Goal: Information Seeking & Learning: Learn about a topic

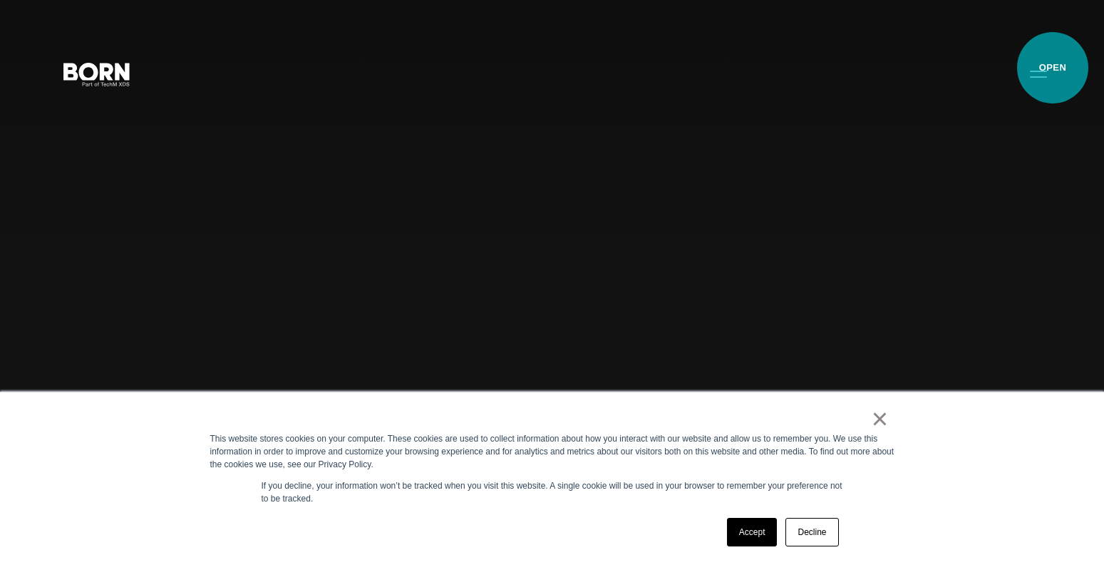
click at [1033, 77] on button "Primary Menu" at bounding box center [1039, 73] width 34 height 30
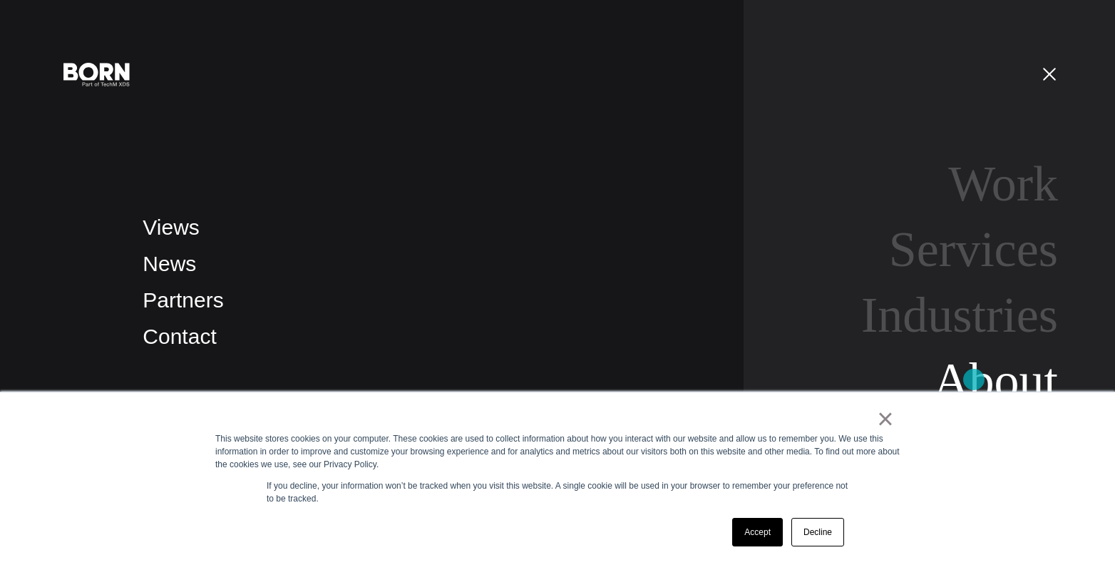
click at [975, 379] on link "About" at bounding box center [995, 380] width 125 height 55
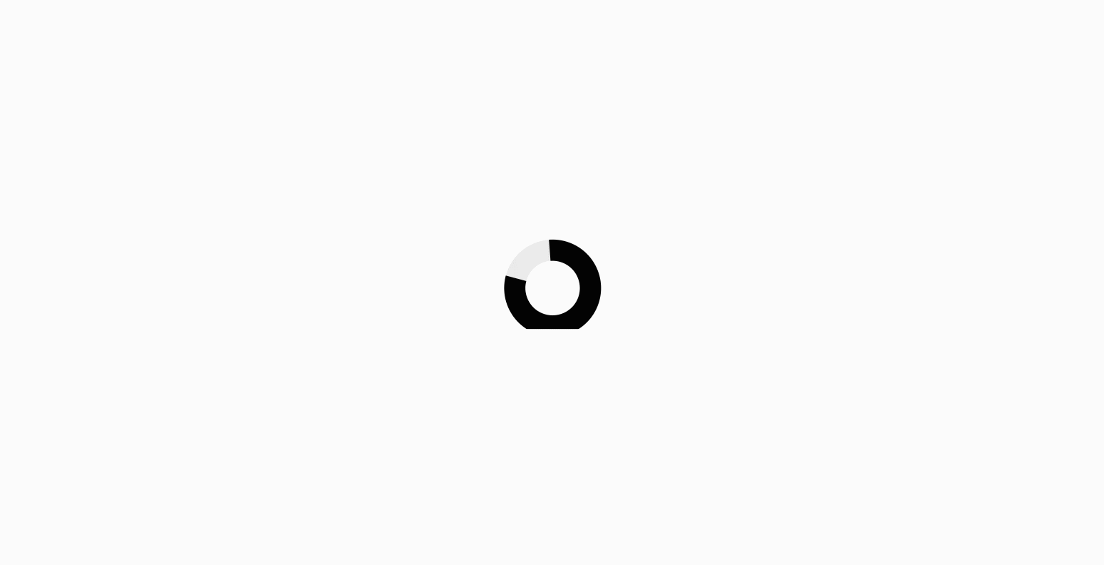
click at [764, 528] on div at bounding box center [552, 282] width 1104 height 565
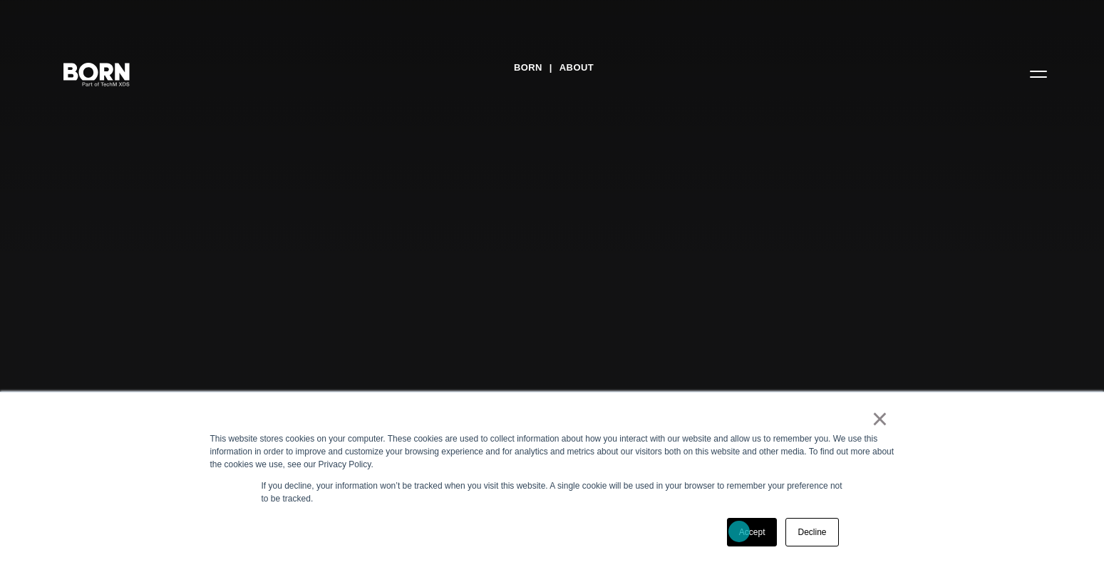
click at [739, 531] on link "Accept" at bounding box center [752, 532] width 51 height 29
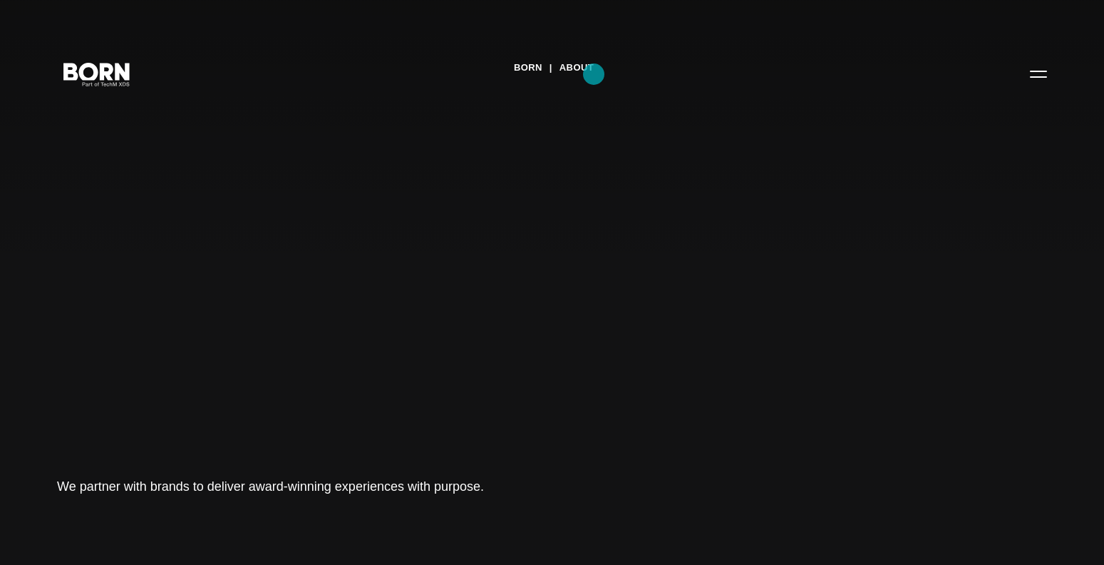
click at [594, 73] on link "About" at bounding box center [577, 67] width 34 height 21
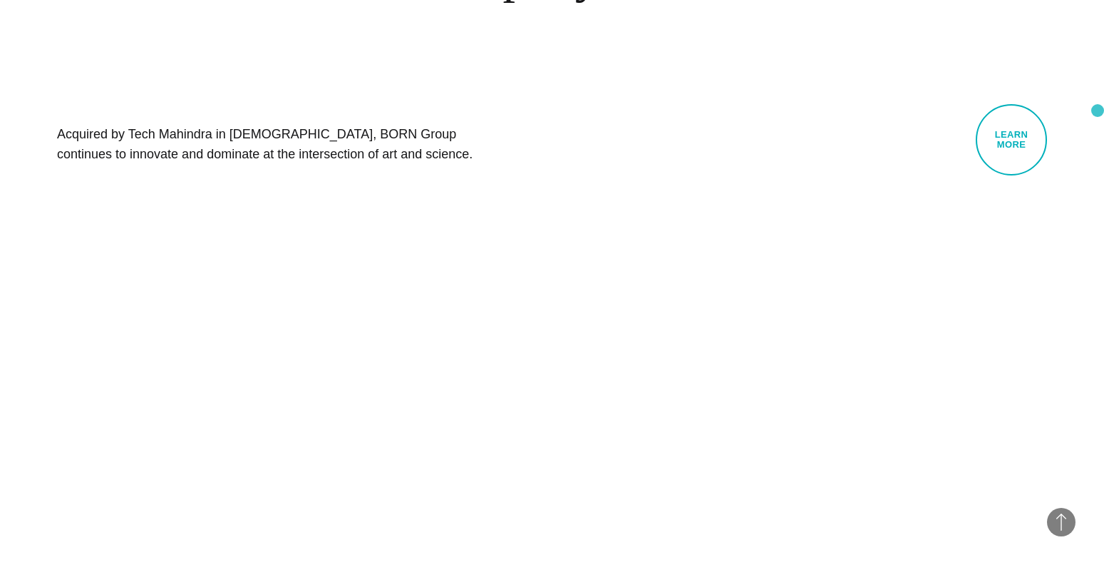
scroll to position [859, 0]
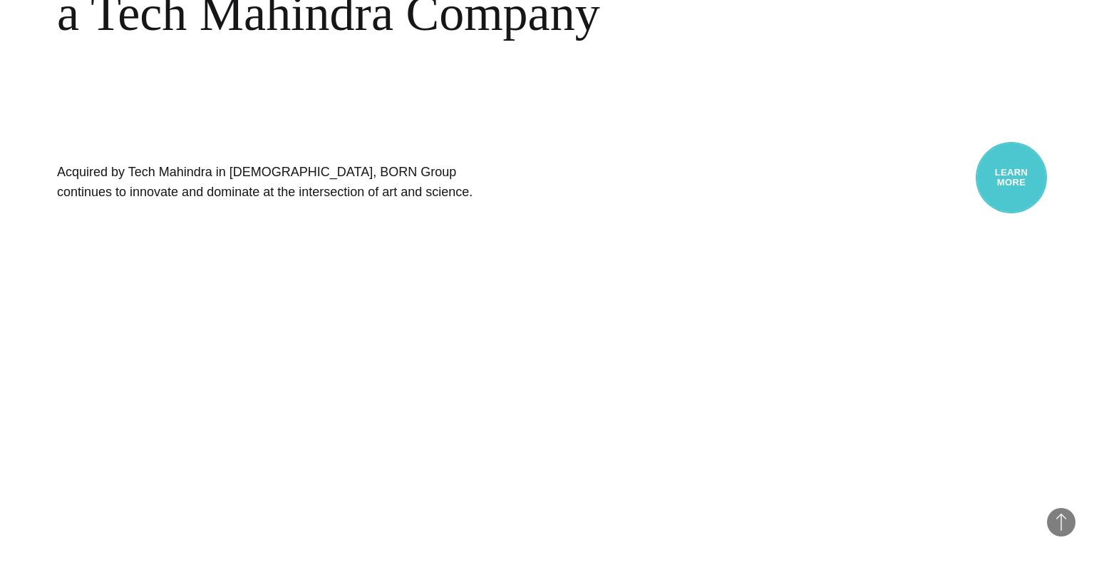
click at [1010, 173] on link "Learn More" at bounding box center [1011, 177] width 71 height 71
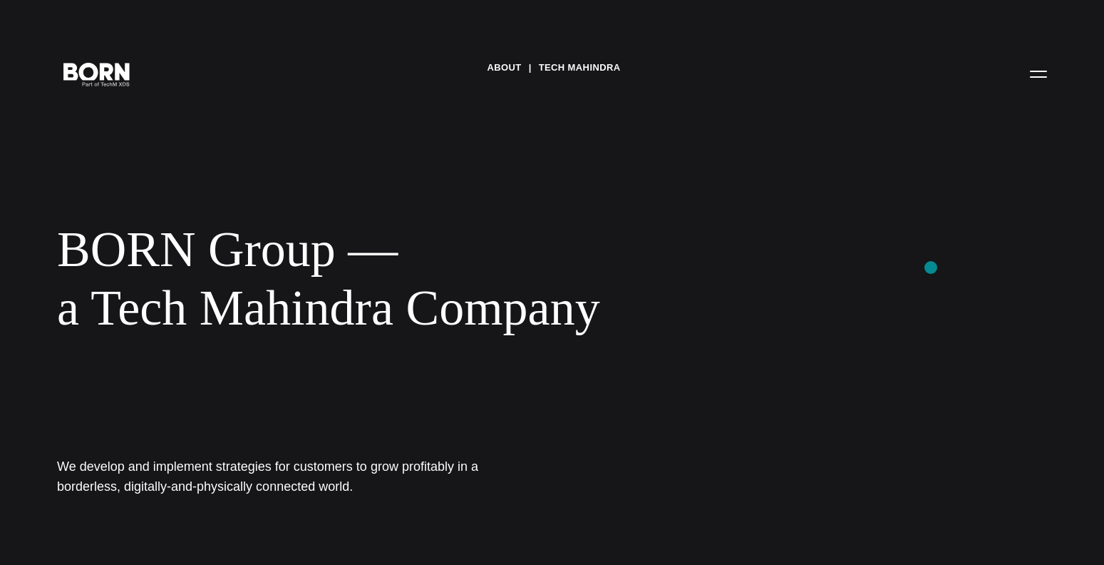
click at [931, 267] on div "About Tech Mahindra BORN Group — a Tech Mahindra Company We develop and impleme…" at bounding box center [552, 282] width 1104 height 565
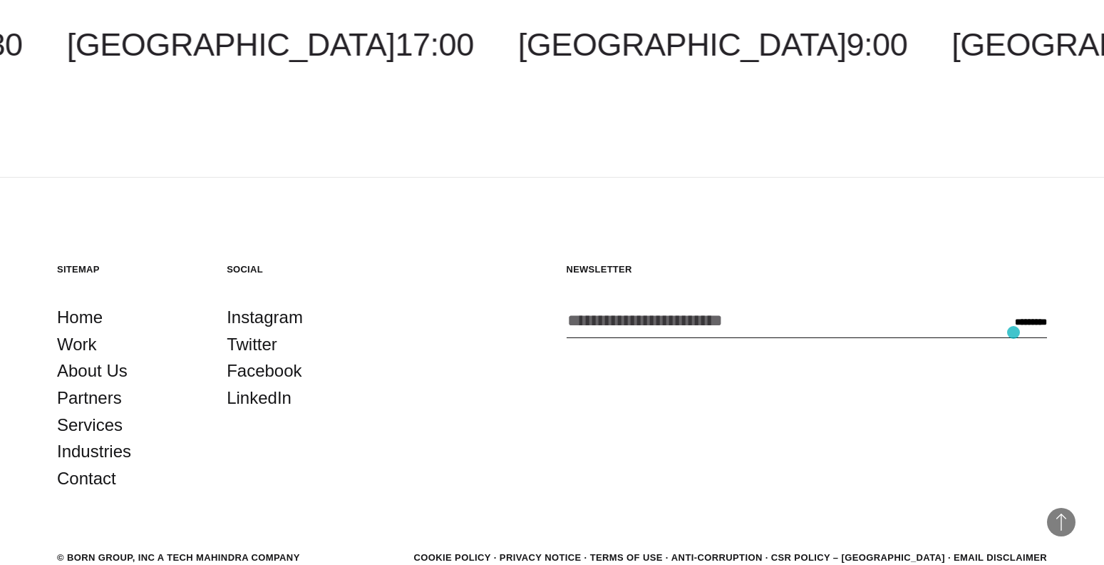
scroll to position [2569, 0]
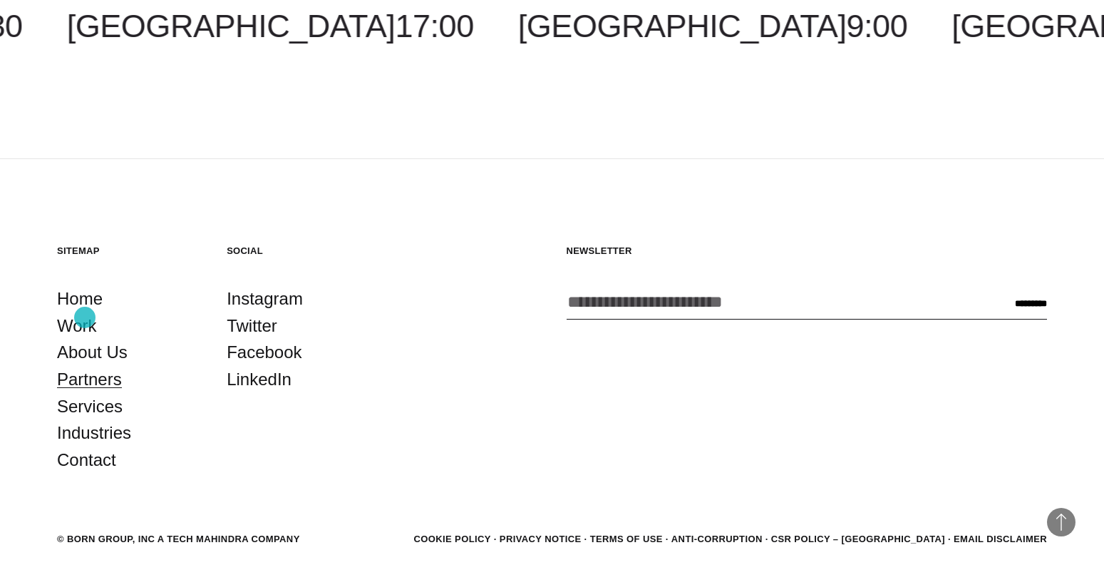
click at [85, 366] on link "Partners" at bounding box center [89, 379] width 65 height 27
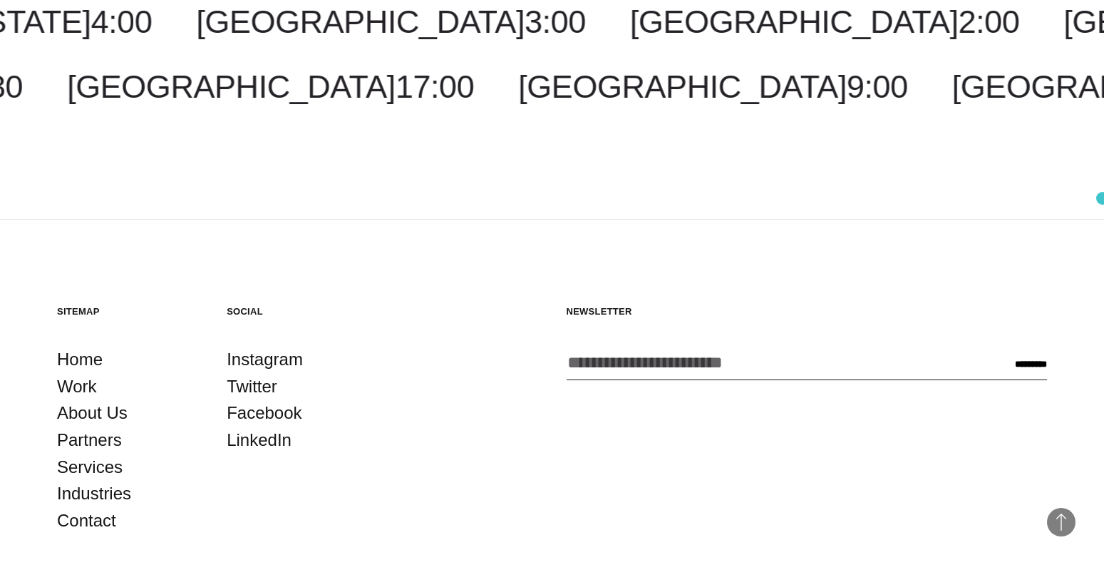
scroll to position [2812, 0]
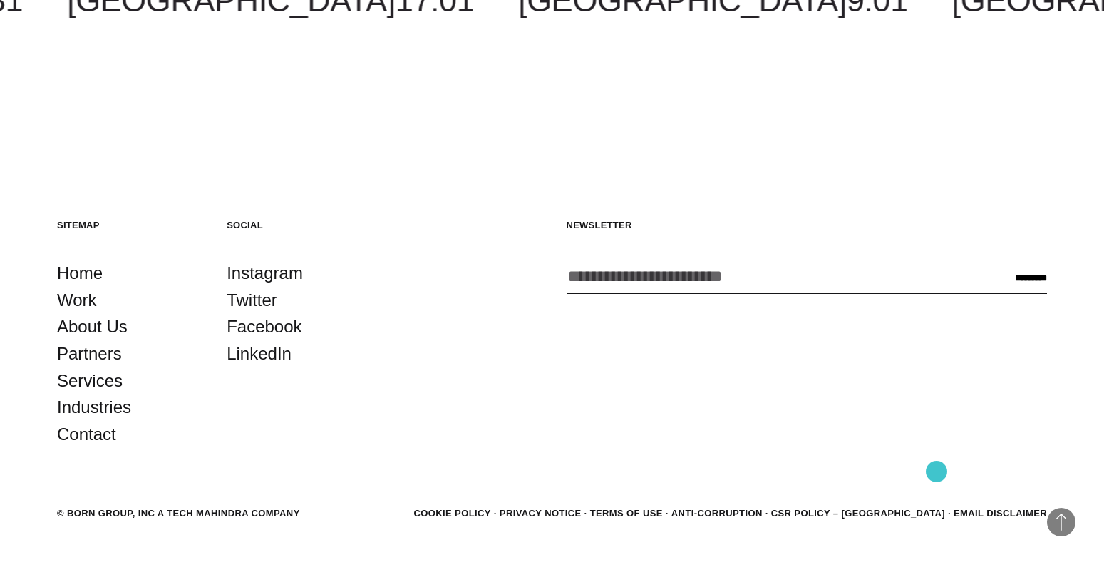
click at [937, 508] on link "CSR POLICY – [GEOGRAPHIC_DATA]" at bounding box center [858, 513] width 174 height 11
click at [934, 508] on link "CSR POLICY – [GEOGRAPHIC_DATA]" at bounding box center [858, 513] width 174 height 11
click at [947, 336] on div "Newsletter Enter your email address * CAPTCHA Comments This field is for valida…" at bounding box center [807, 333] width 481 height 229
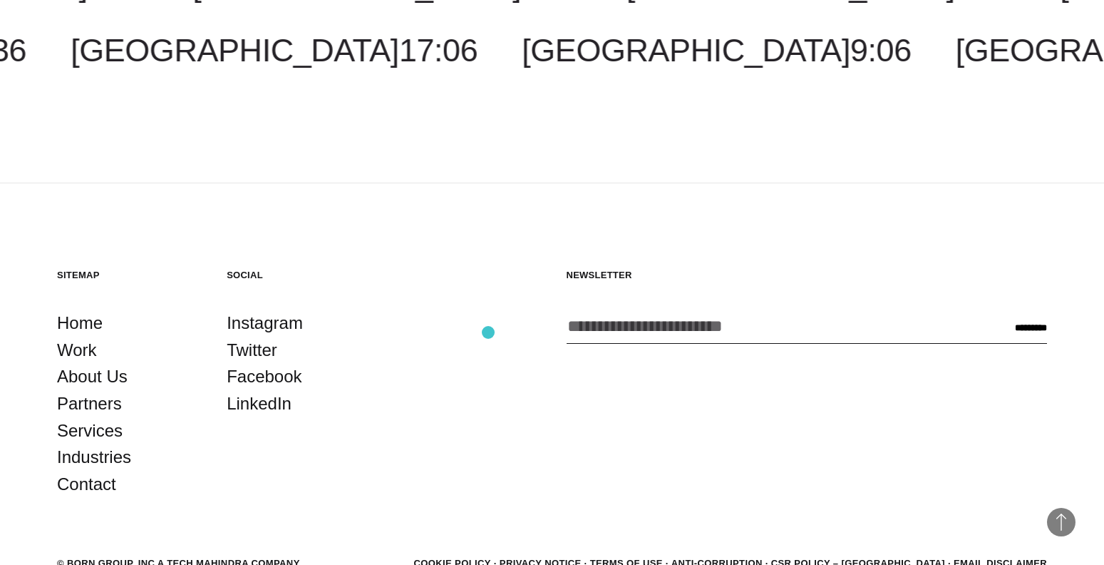
scroll to position [2741, 0]
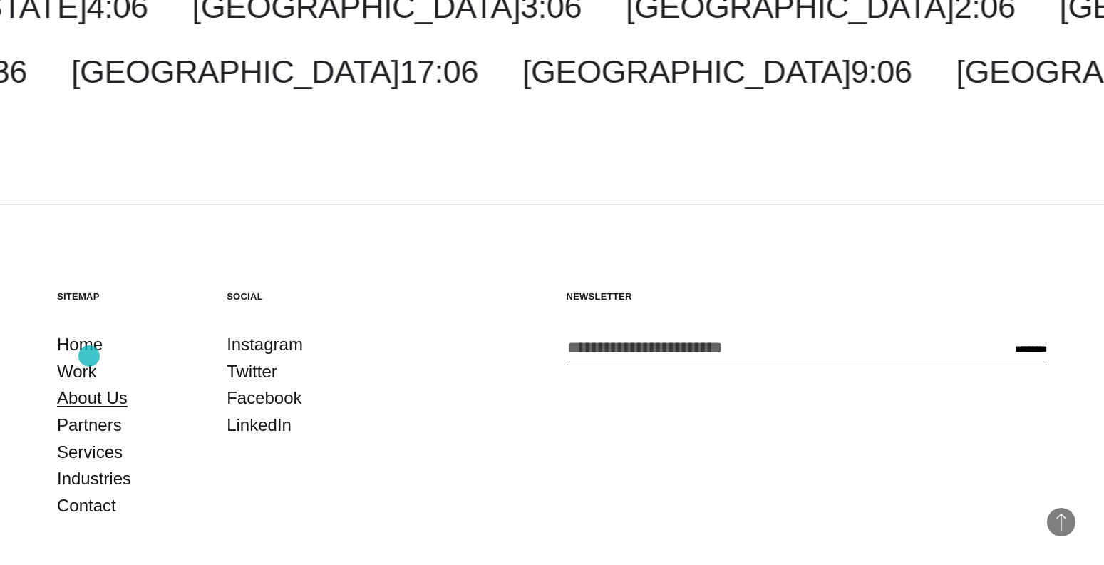
click at [90, 384] on link "About Us" at bounding box center [92, 397] width 71 height 27
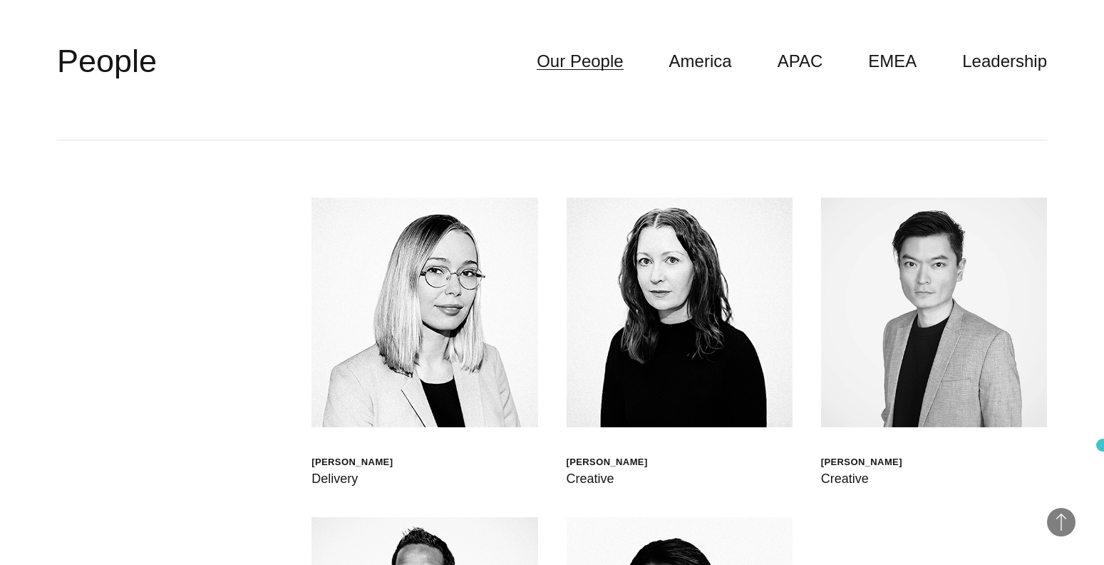
scroll to position [3934, 0]
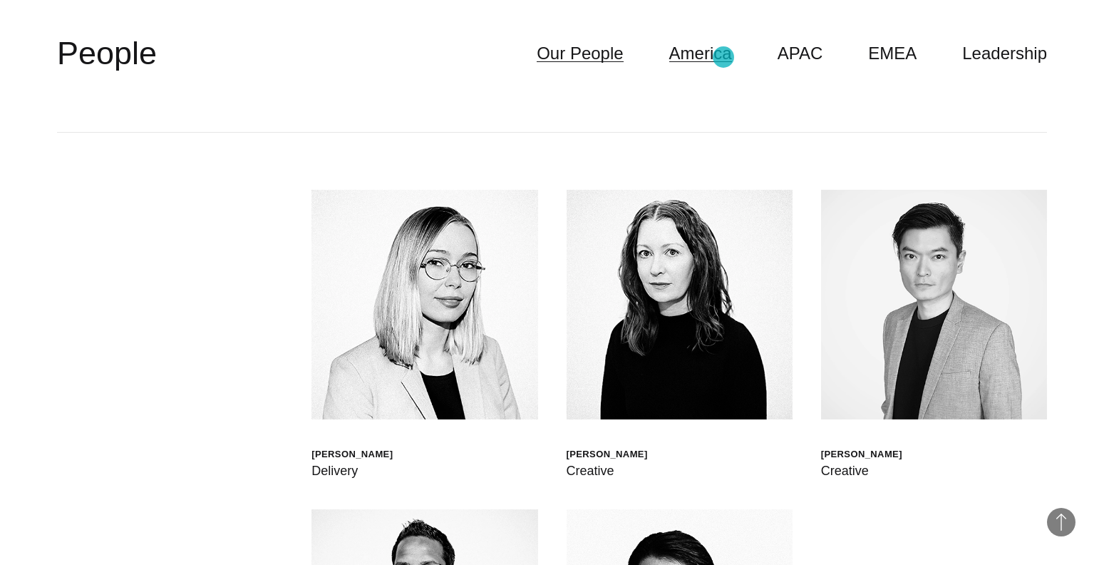
click at [724, 57] on link "America" at bounding box center [700, 53] width 63 height 27
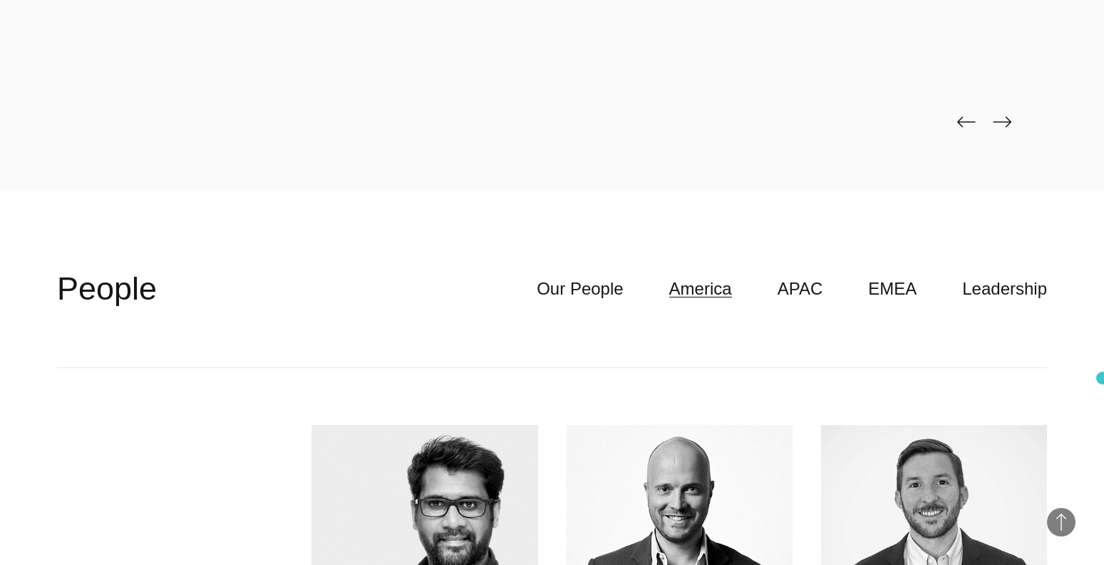
scroll to position [3716, 0]
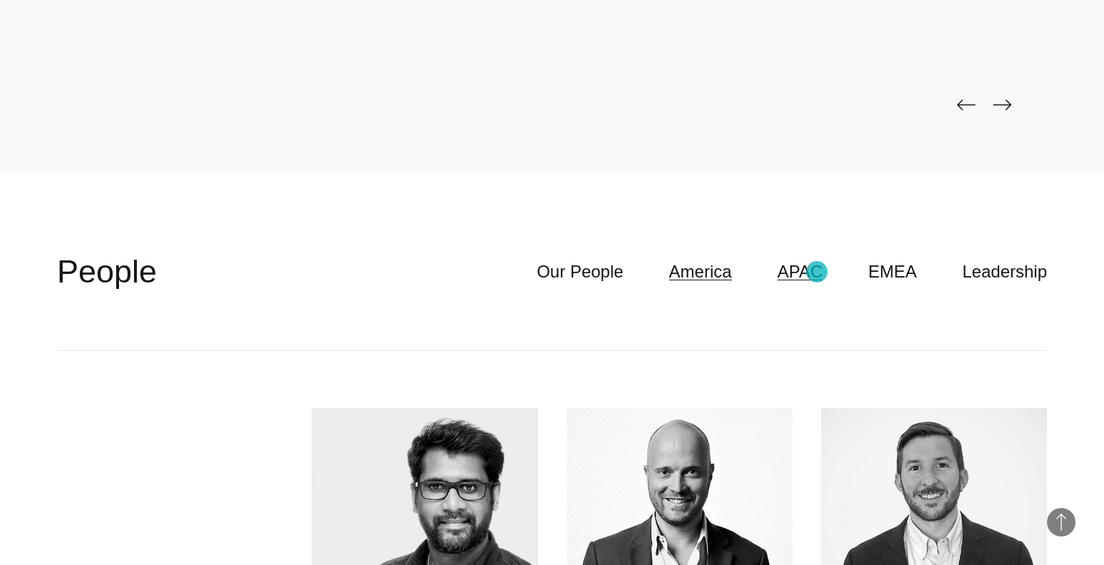
click at [817, 272] on link "APAC" at bounding box center [801, 271] width 46 height 27
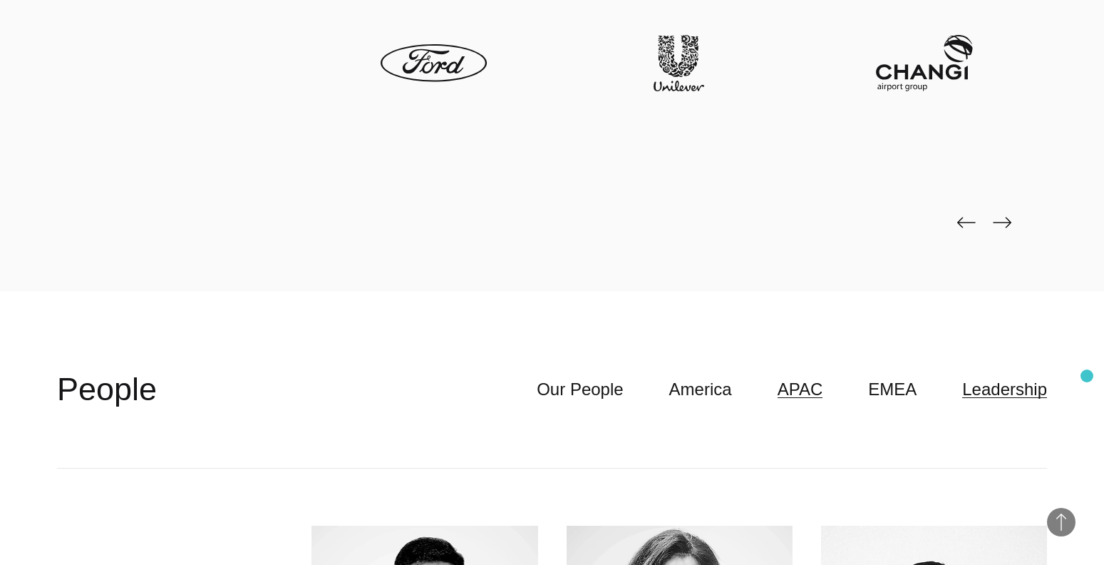
scroll to position [3607, 0]
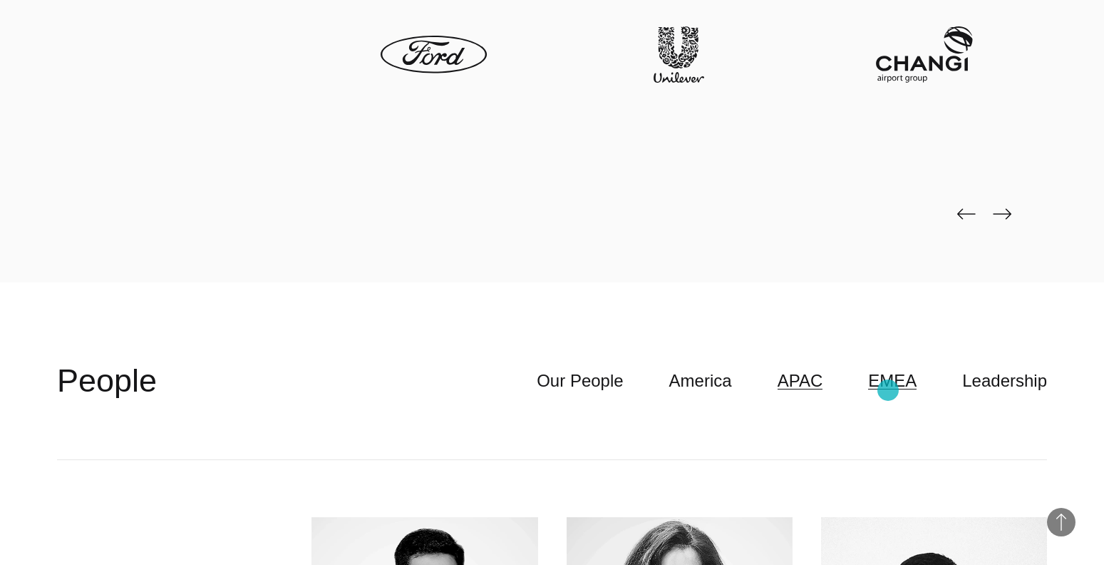
click at [888, 390] on link "EMEA" at bounding box center [892, 380] width 48 height 27
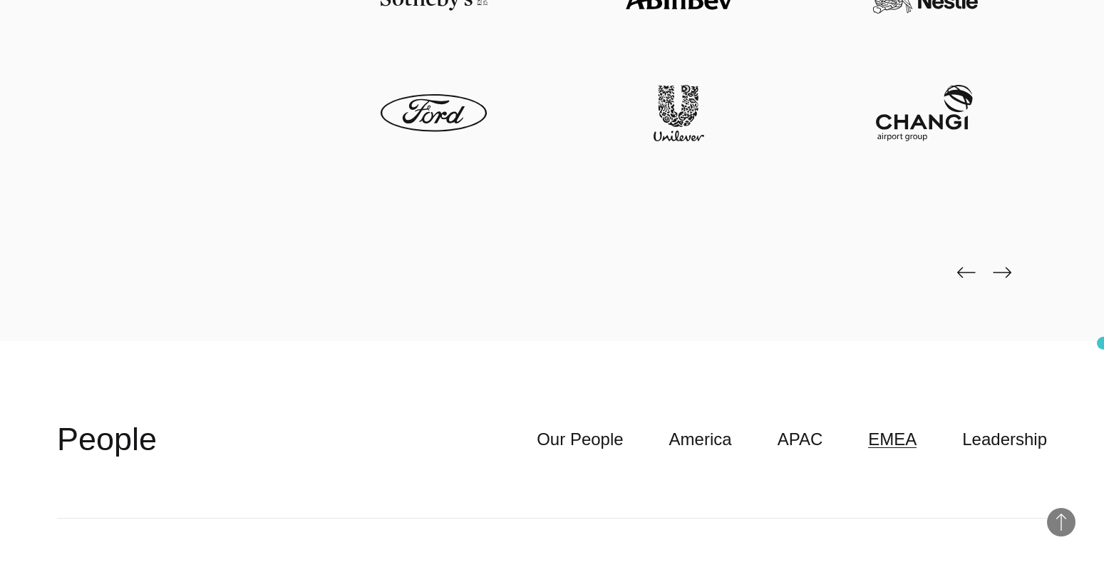
scroll to position [3507, 0]
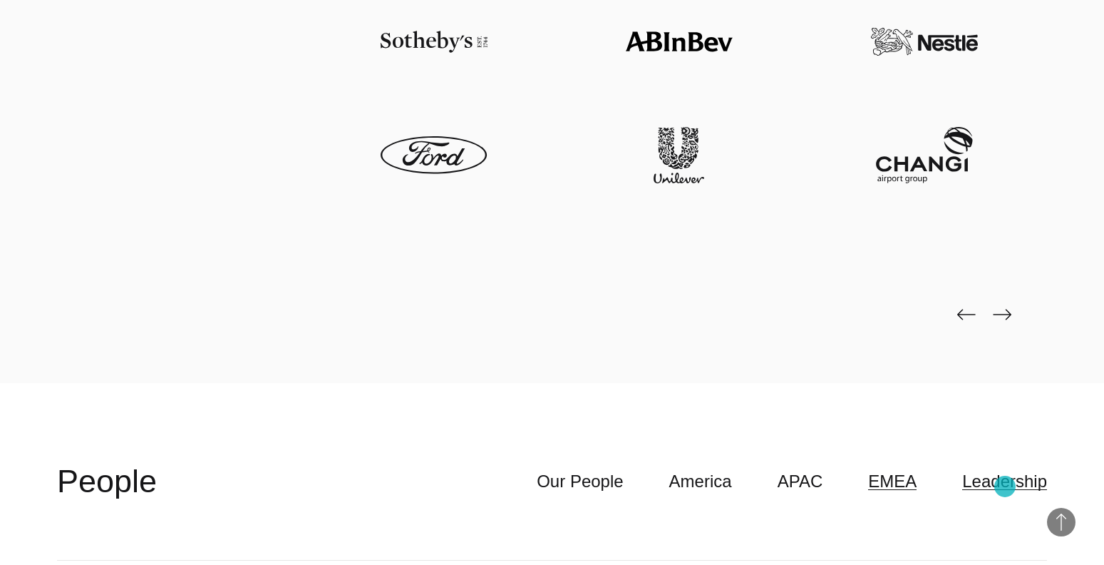
click at [1006, 486] on link "Leadership" at bounding box center [1004, 481] width 85 height 27
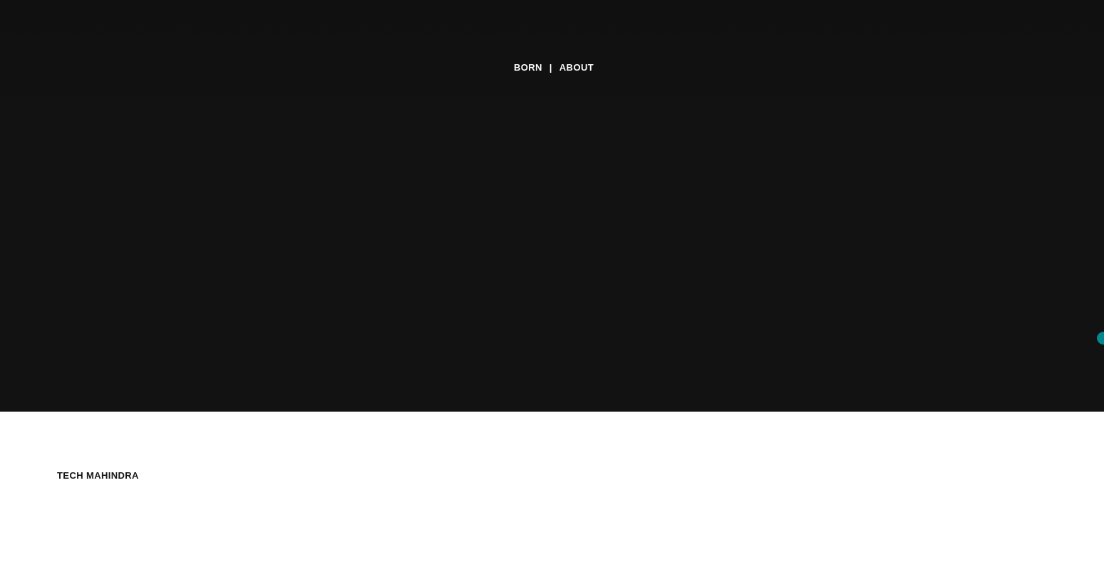
scroll to position [145, 0]
